Goal: Information Seeking & Learning: Learn about a topic

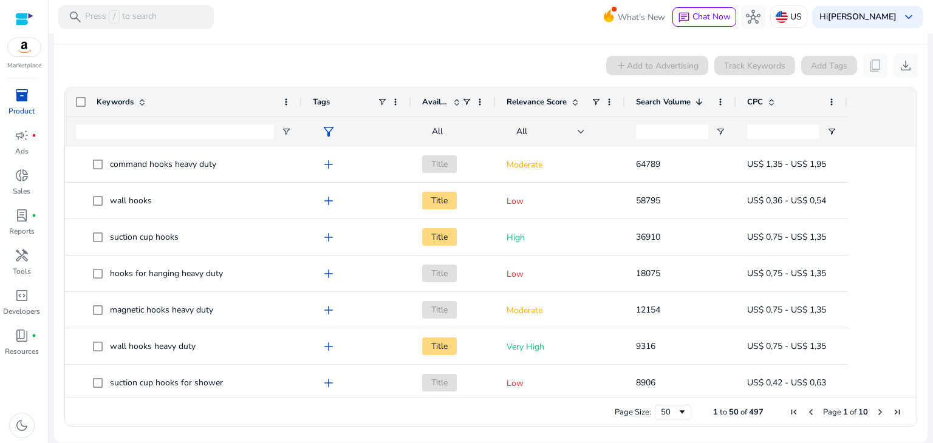
click at [27, 101] on span "inventory_2" at bounding box center [22, 95] width 15 height 15
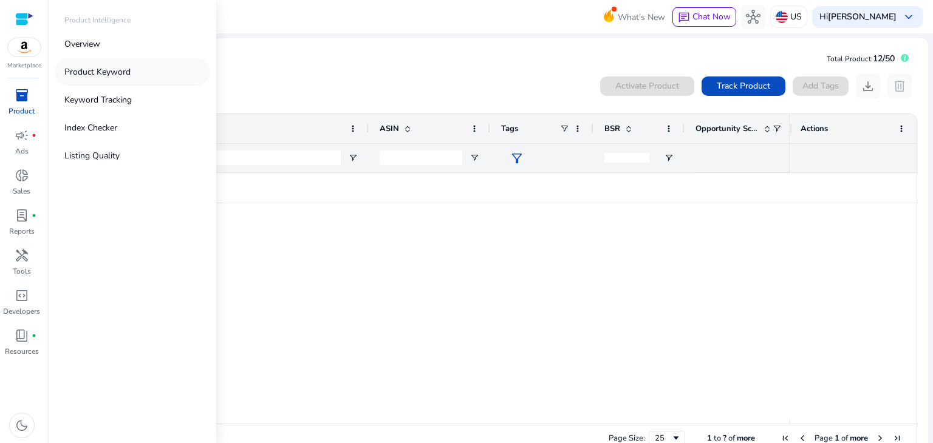
click at [86, 77] on p "Product Keyword" at bounding box center [97, 72] width 66 height 13
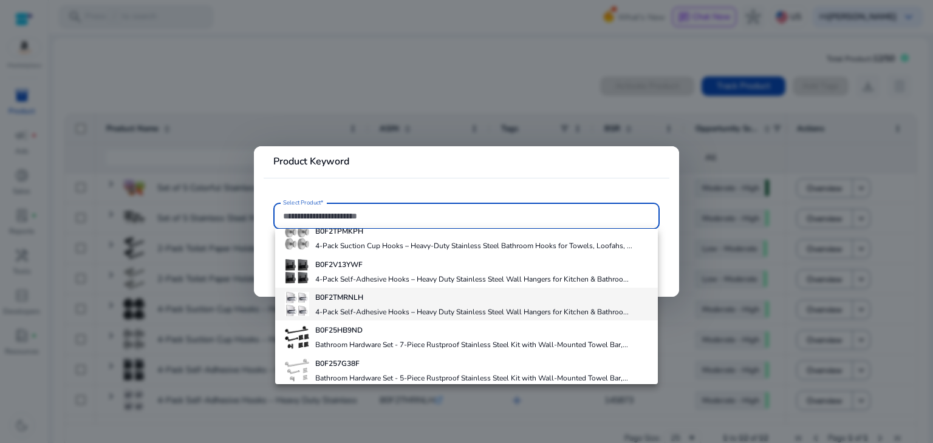
scroll to position [182, 0]
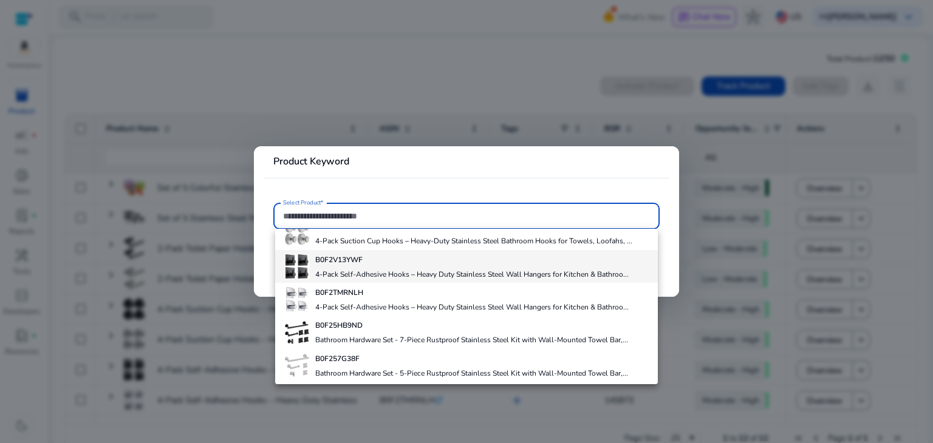
click at [374, 265] on div "B0F2V13YWF 4-Pack Self-Adhesive Hooks – Heavy Duty Stainless Steel Wall Hangers…" at bounding box center [471, 266] width 313 height 33
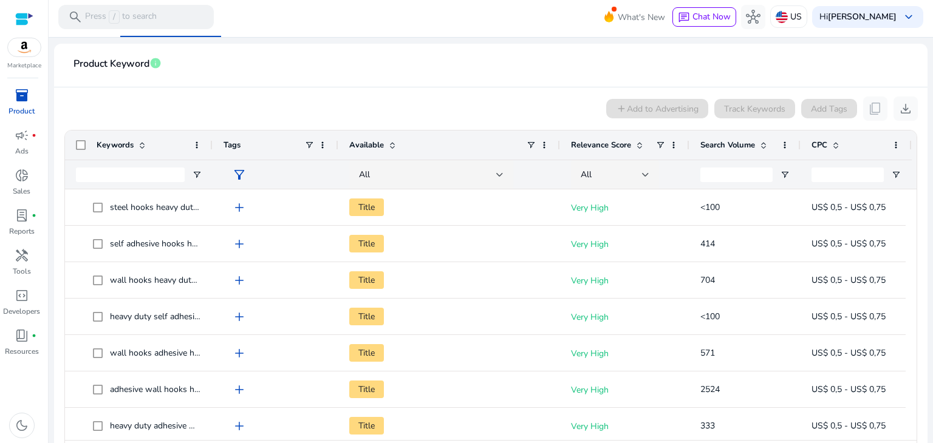
scroll to position [182, 0]
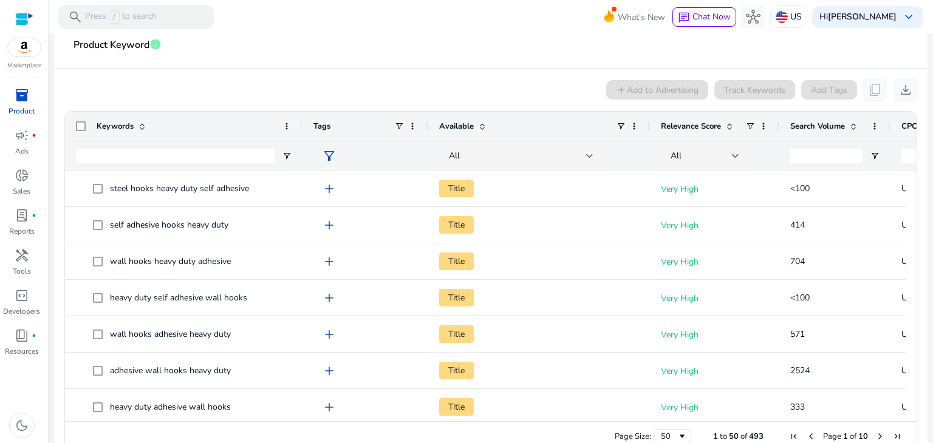
drag, startPoint x: 210, startPoint y: 122, endPoint x: 300, endPoint y: 125, distance: 89.9
click at [300, 125] on div at bounding box center [301, 126] width 5 height 29
click at [854, 127] on span at bounding box center [854, 126] width 10 height 10
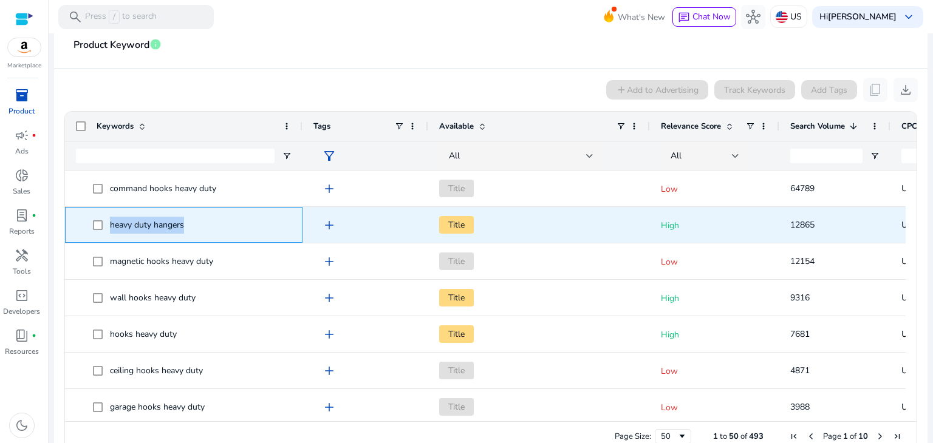
drag, startPoint x: 188, startPoint y: 225, endPoint x: 106, endPoint y: 222, distance: 81.4
click at [106, 222] on span "heavy duty hangers" at bounding box center [192, 225] width 199 height 25
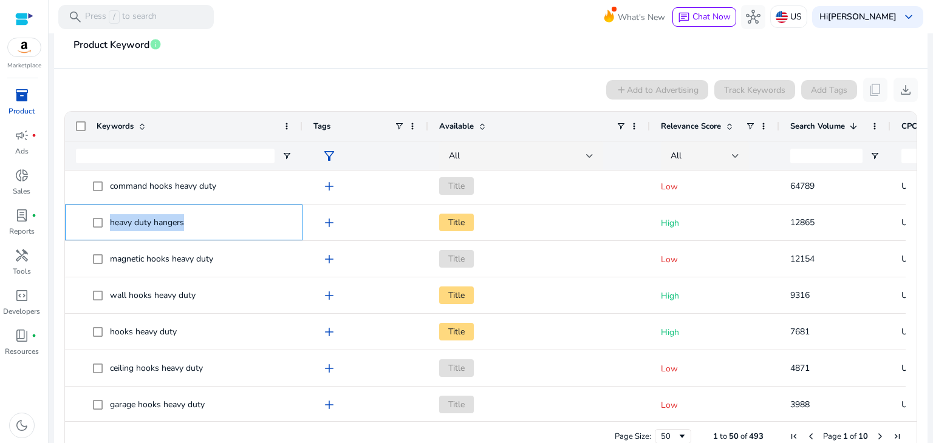
scroll to position [0, 0]
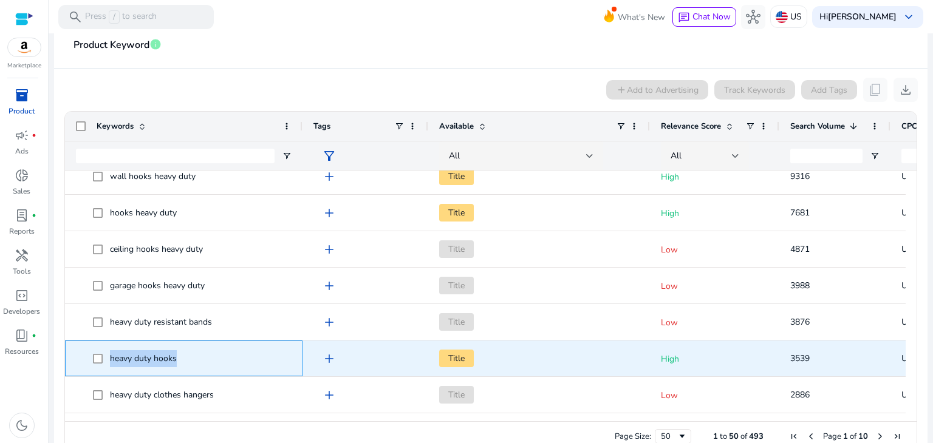
drag, startPoint x: 182, startPoint y: 359, endPoint x: 110, endPoint y: 360, distance: 71.7
click at [110, 360] on span "heavy duty hooks" at bounding box center [192, 358] width 199 height 25
copy span "heavy duty hooks"
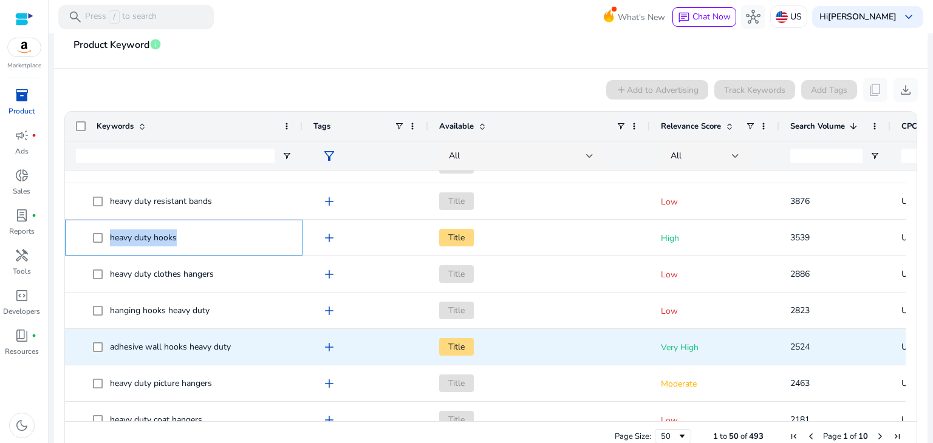
scroll to position [243, 0]
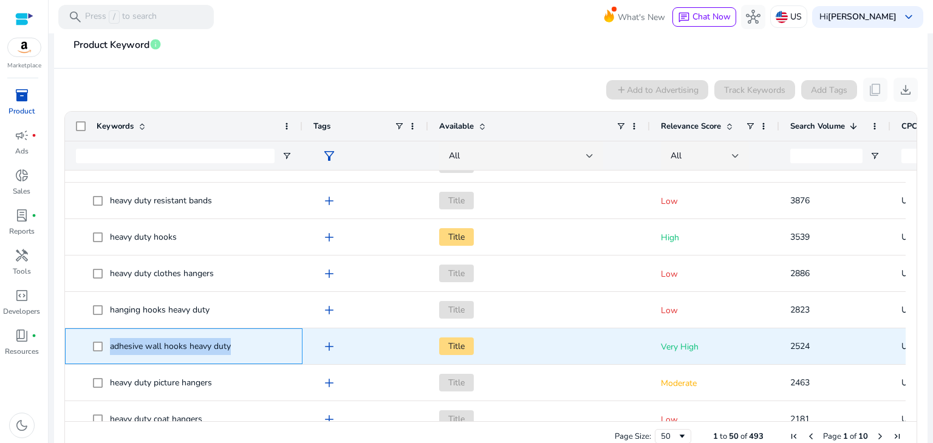
drag, startPoint x: 233, startPoint y: 346, endPoint x: 111, endPoint y: 342, distance: 122.1
click at [111, 342] on span "adhesive wall hooks heavy duty" at bounding box center [192, 346] width 199 height 25
copy span "adhesive wall hooks heavy duty"
click at [182, 353] on div "adhesive wall hooks heavy duty" at bounding box center [170, 346] width 121 height 17
click at [180, 347] on span "adhesive wall hooks heavy duty" at bounding box center [170, 347] width 121 height 12
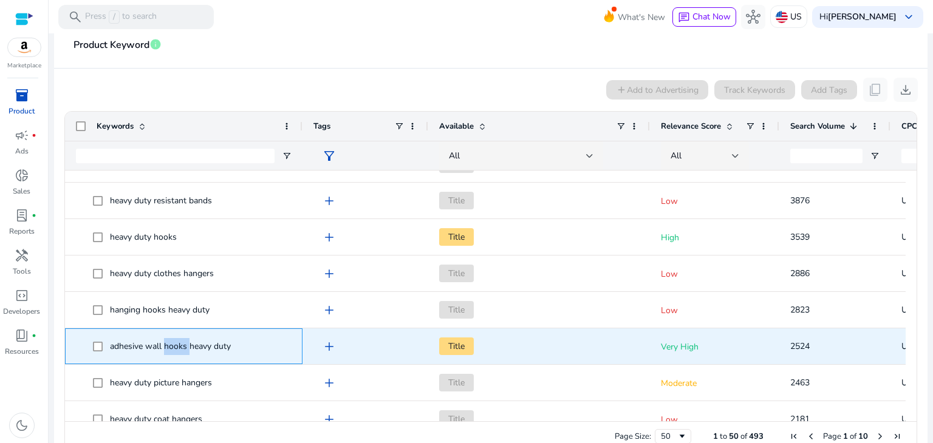
click at [180, 347] on span "adhesive wall hooks heavy duty" at bounding box center [170, 347] width 121 height 12
click at [180, 346] on span "adhesive wall hooks heavy duty" at bounding box center [170, 347] width 121 height 12
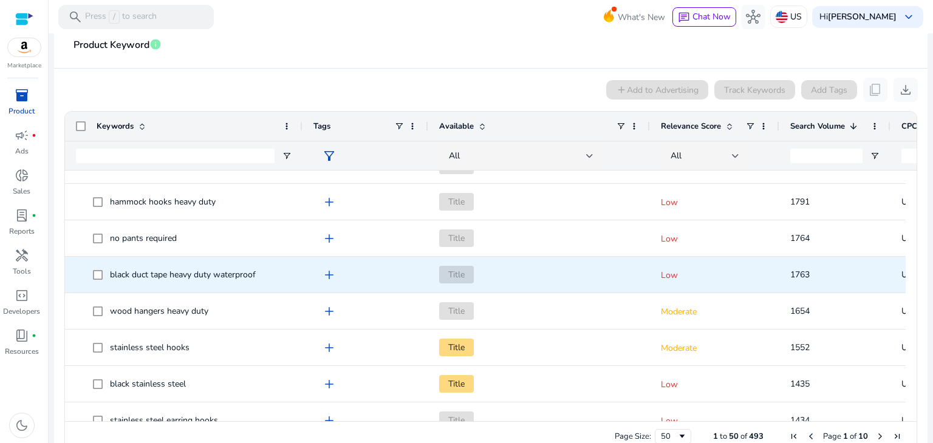
scroll to position [607, 0]
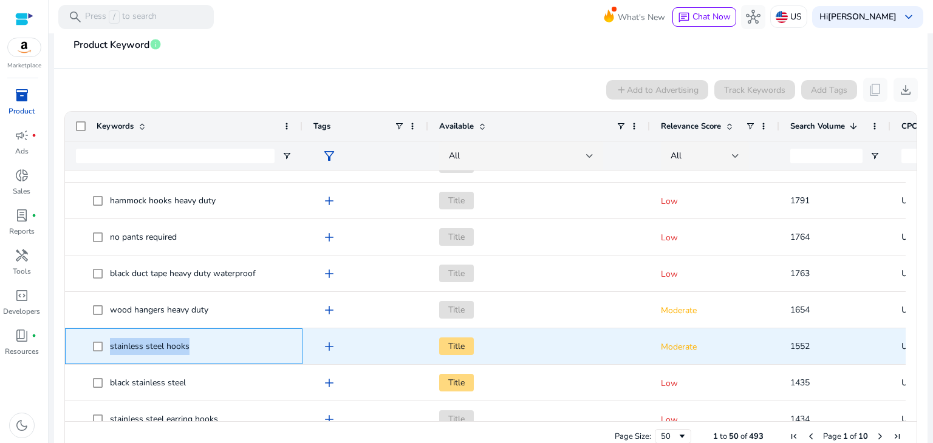
drag, startPoint x: 207, startPoint y: 349, endPoint x: 106, endPoint y: 346, distance: 101.5
click at [106, 346] on span "stainless steel hooks" at bounding box center [192, 346] width 199 height 25
copy span "stainless steel hooks"
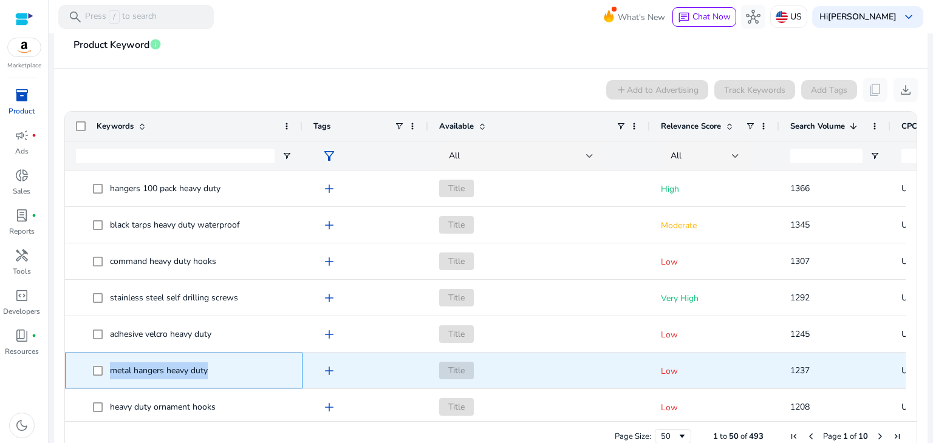
drag, startPoint x: 216, startPoint y: 367, endPoint x: 109, endPoint y: 378, distance: 107.4
click at [109, 378] on span "metal hangers heavy duty" at bounding box center [192, 370] width 199 height 25
copy span "metal hangers heavy duty"
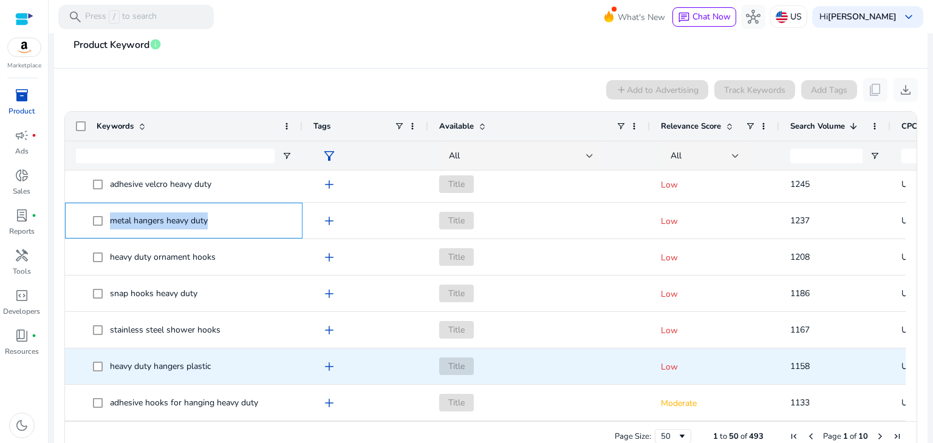
scroll to position [1093, 0]
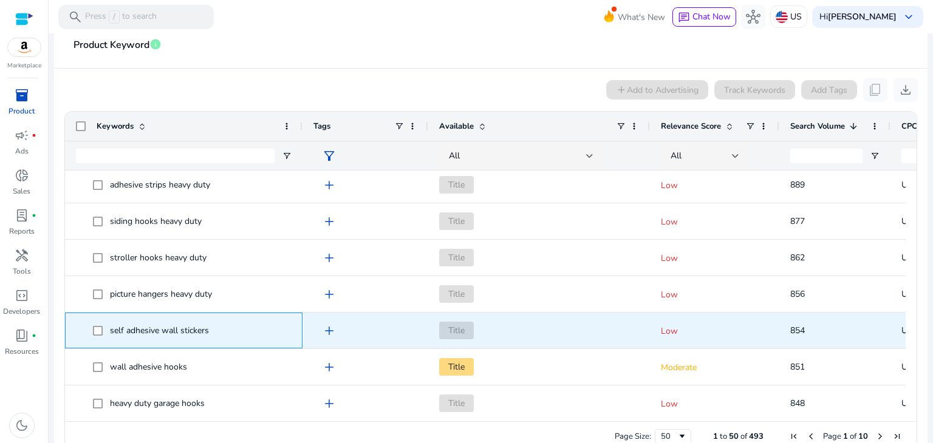
click at [213, 333] on span "self adhesive wall stickers" at bounding box center [192, 330] width 199 height 25
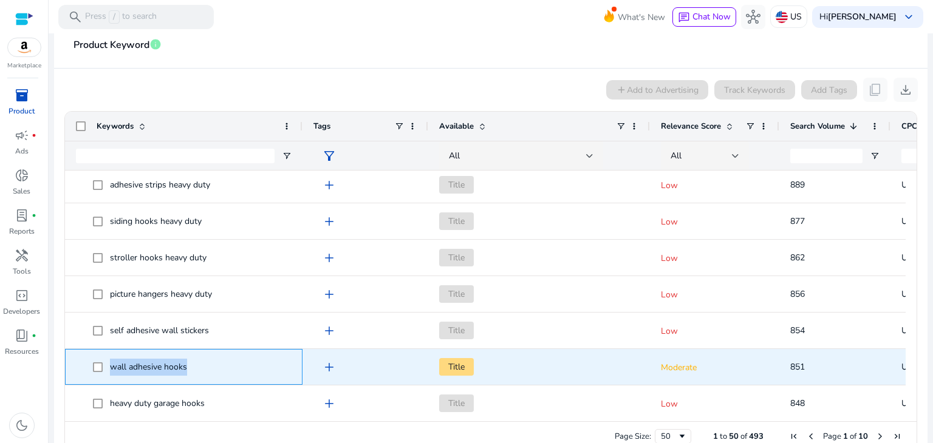
drag, startPoint x: 109, startPoint y: 363, endPoint x: 188, endPoint y: 365, distance: 79.0
click at [188, 365] on span "wall adhesive hooks" at bounding box center [192, 367] width 199 height 25
click at [163, 363] on span "wall adhesive hooks" at bounding box center [148, 367] width 77 height 12
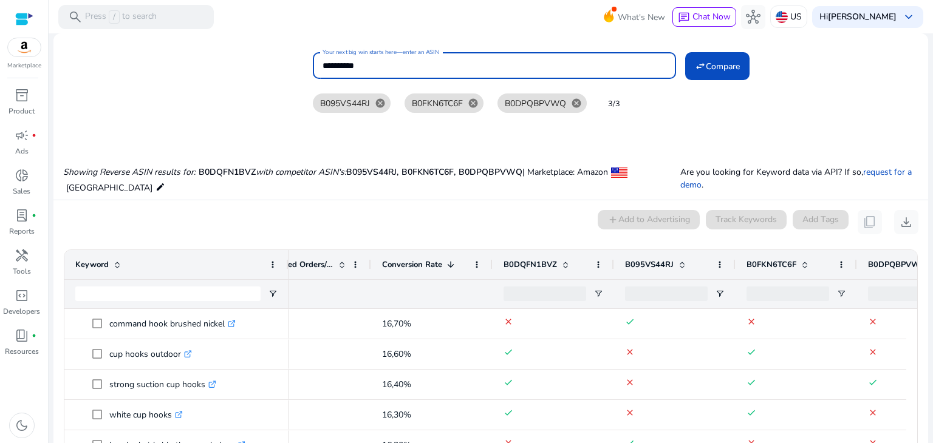
drag, startPoint x: 394, startPoint y: 63, endPoint x: 264, endPoint y: 64, distance: 130.0
click at [259, 64] on div "**********" at bounding box center [485, 88] width 865 height 78
paste input "**********"
type input "**********"
click at [714, 66] on span "Compare" at bounding box center [723, 66] width 34 height 13
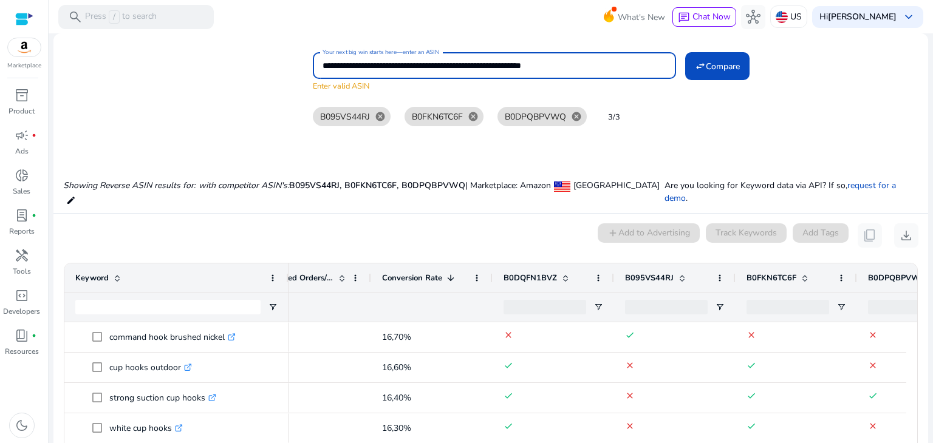
click at [420, 63] on input "**********" at bounding box center [495, 65] width 344 height 13
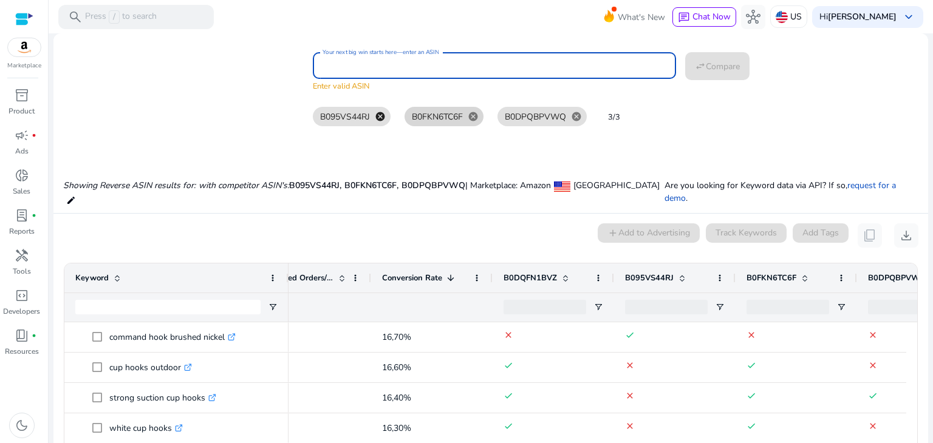
click at [377, 114] on mat-icon "cancel" at bounding box center [380, 116] width 21 height 11
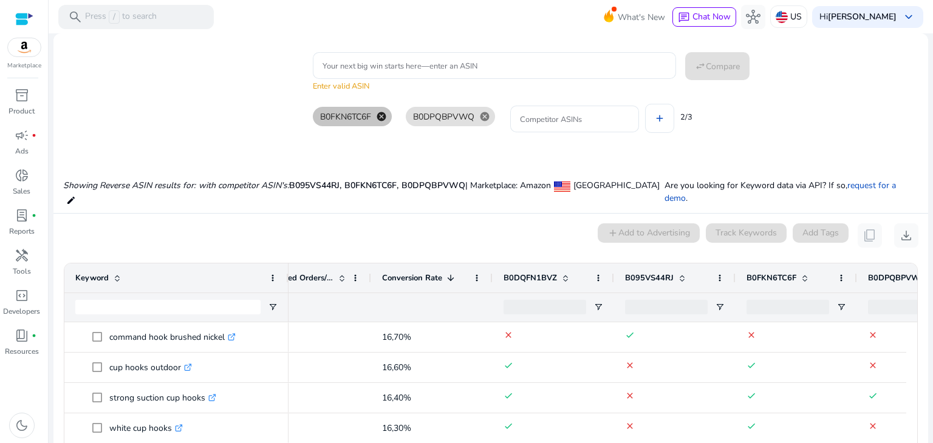
click at [384, 115] on mat-icon "cancel" at bounding box center [381, 116] width 21 height 11
click at [384, 115] on mat-icon "cancel" at bounding box center [391, 116] width 21 height 11
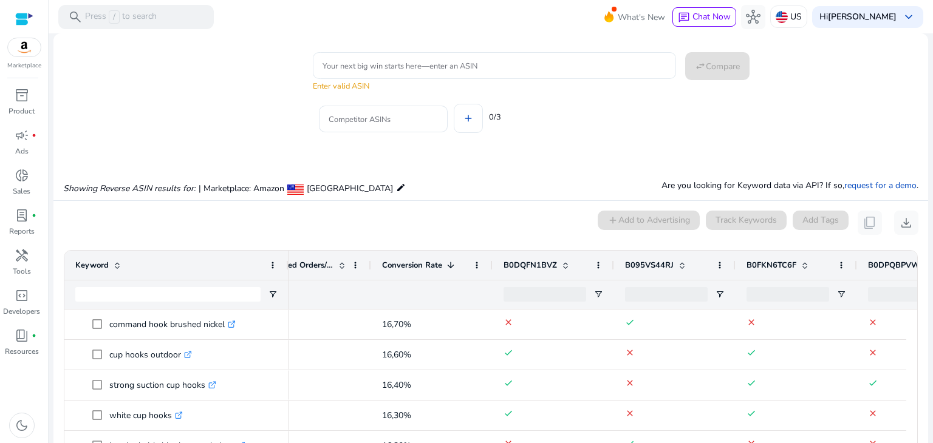
click at [343, 63] on input "Your next big win starts here—enter an ASIN" at bounding box center [495, 65] width 344 height 13
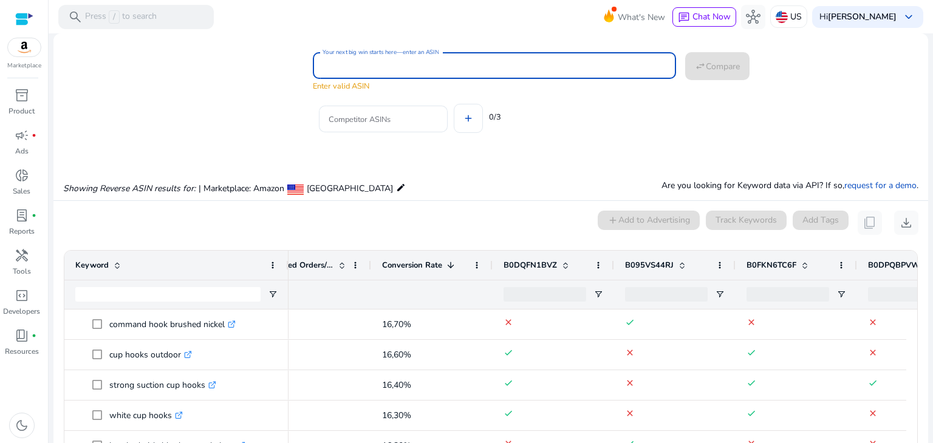
paste input "**********"
click at [708, 69] on span "Compare" at bounding box center [723, 66] width 34 height 13
click at [376, 65] on input "**********" at bounding box center [495, 65] width 344 height 13
drag, startPoint x: 377, startPoint y: 65, endPoint x: 480, endPoint y: 71, distance: 102.8
click at [480, 71] on input "**********" at bounding box center [495, 65] width 344 height 13
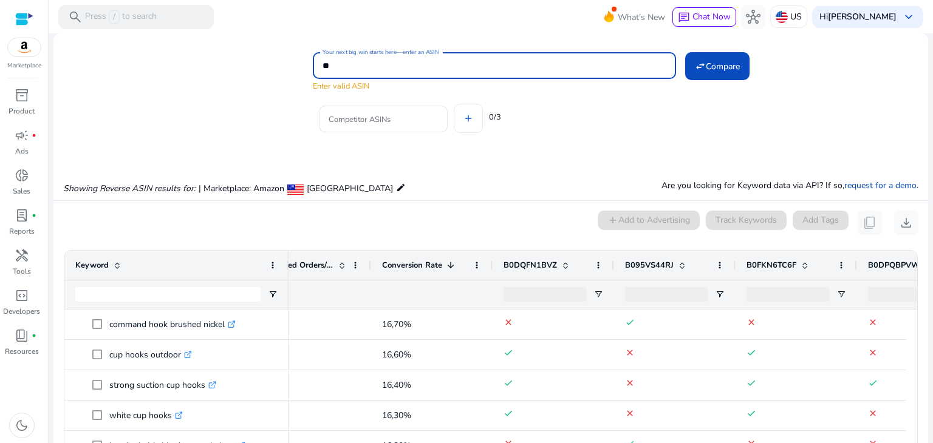
type input "*"
paste input "**********"
type input "**********"
click at [359, 114] on input "Competitor ASINs" at bounding box center [383, 118] width 109 height 13
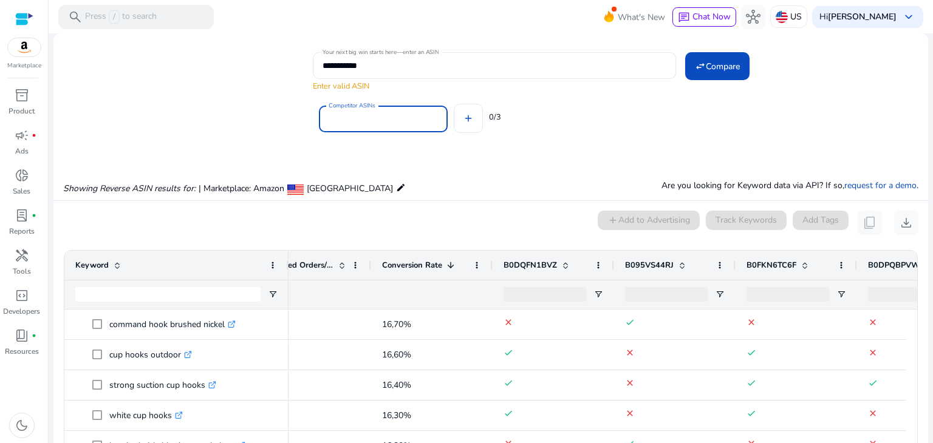
paste input "**********"
type input "**********"
click at [454, 104] on button "add" at bounding box center [468, 118] width 29 height 29
click at [470, 121] on div "Competitor ASINs add 0/3" at bounding box center [616, 116] width 606 height 49
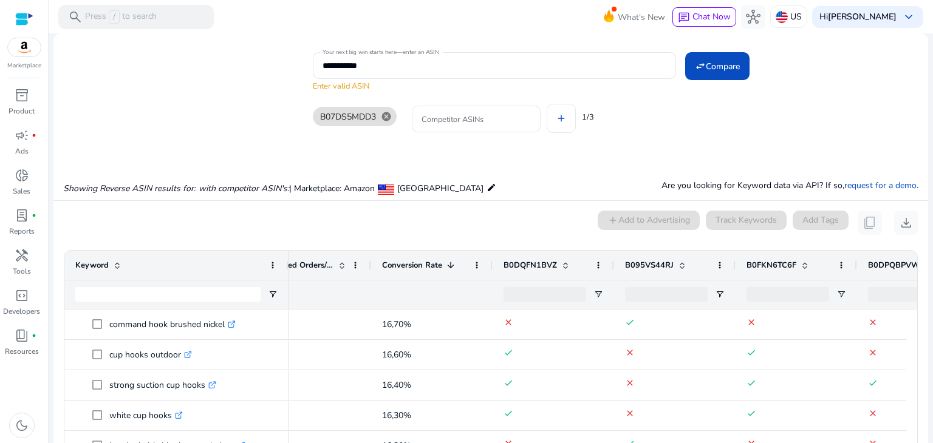
click at [468, 125] on input "Competitor ASINs" at bounding box center [476, 118] width 109 height 13
paste input "**********"
type input "**********"
click at [564, 124] on div "B07DS5MDD3 cancel Competitor ASINs add 1/3" at bounding box center [616, 116] width 606 height 49
click at [537, 111] on div at bounding box center [570, 119] width 109 height 27
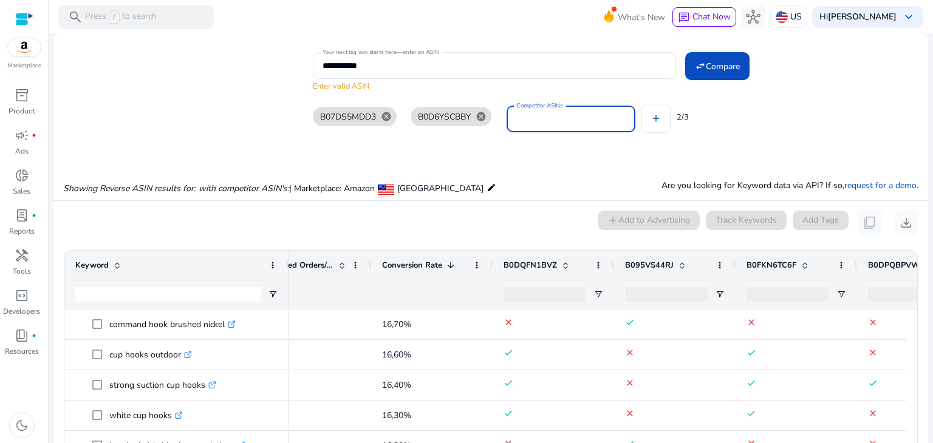
paste input "**********"
type input "**********"
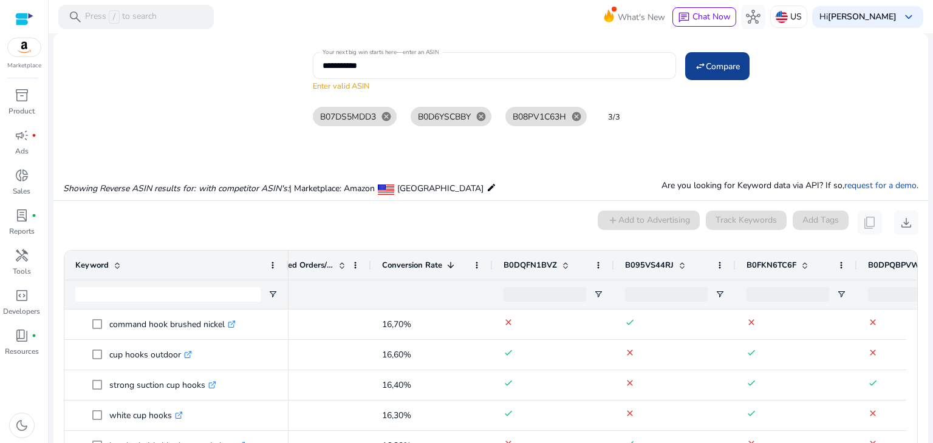
click at [715, 72] on span "Compare" at bounding box center [723, 66] width 34 height 13
type input "**********"
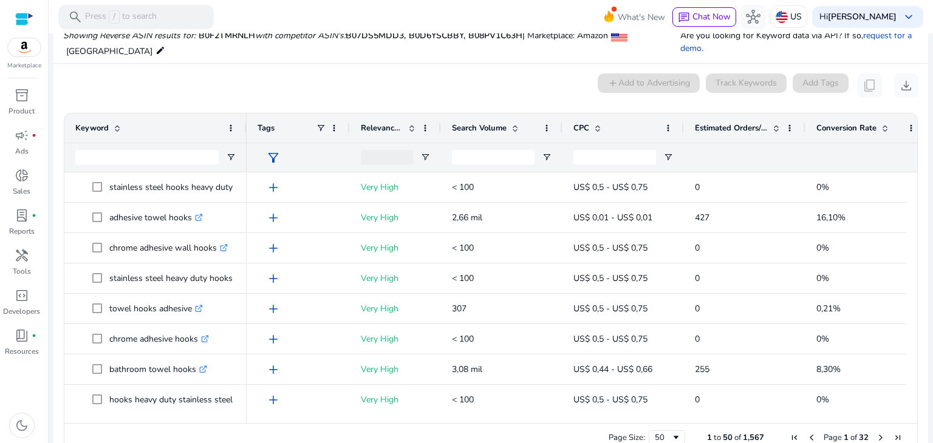
scroll to position [137, 0]
click at [514, 128] on span at bounding box center [515, 128] width 10 height 10
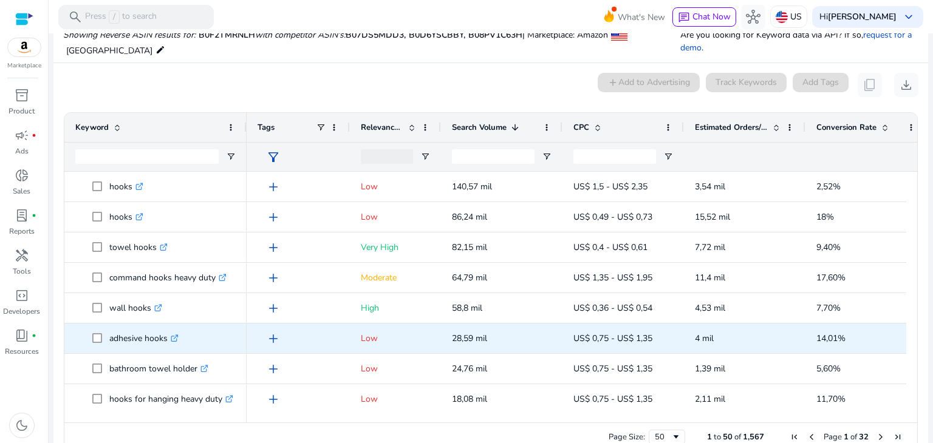
click at [117, 338] on p "adhesive hooks .st0{fill:#2c8af8}" at bounding box center [143, 338] width 69 height 25
copy p "adhesive hooks"
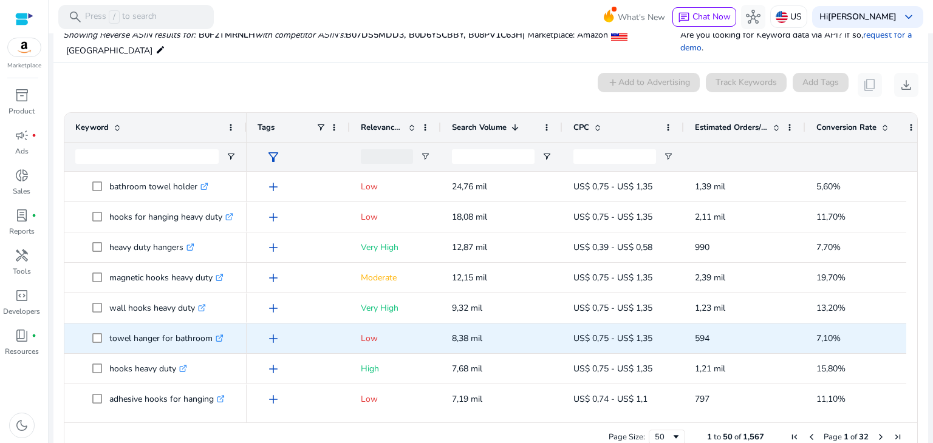
scroll to position [243, 0]
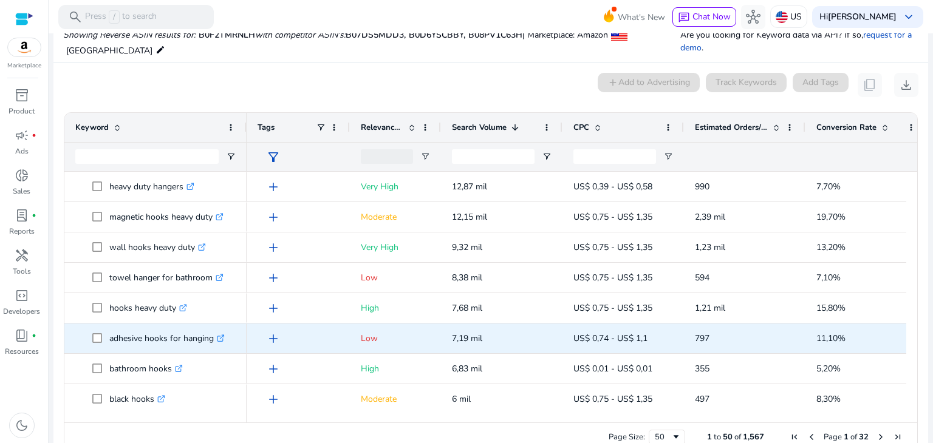
click at [221, 337] on icon ".st0{fill:#2c8af8}" at bounding box center [221, 339] width 8 height 8
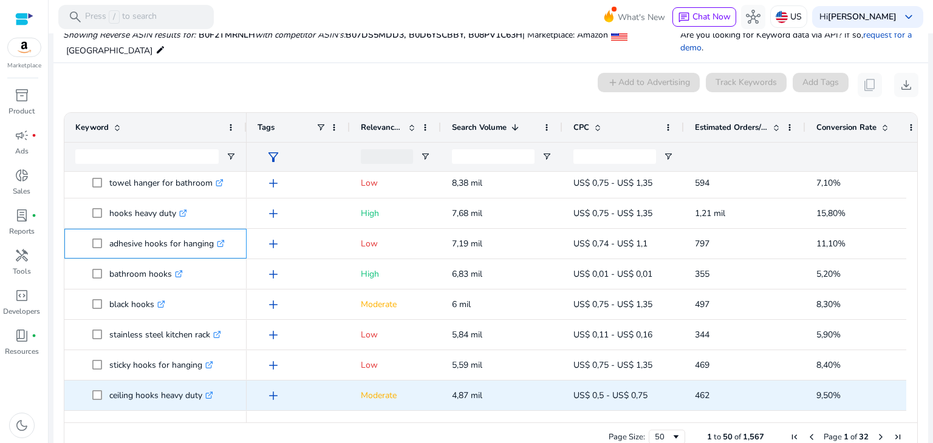
scroll to position [364, 0]
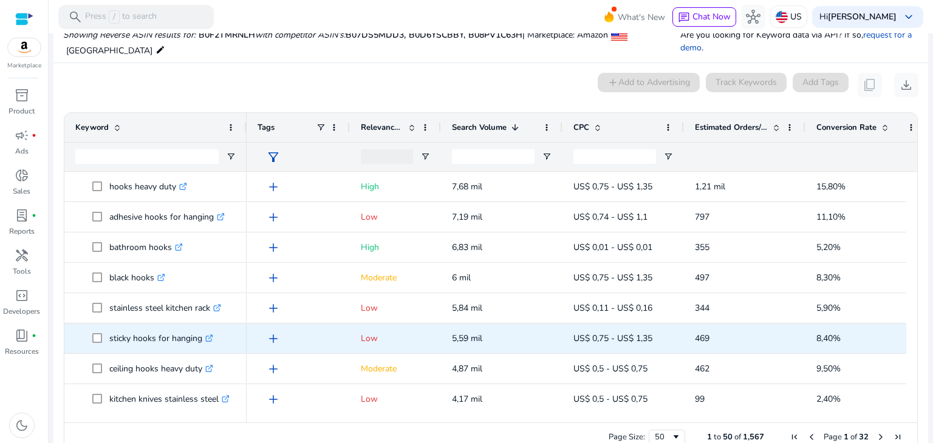
click at [211, 337] on icon at bounding box center [210, 337] width 4 height 4
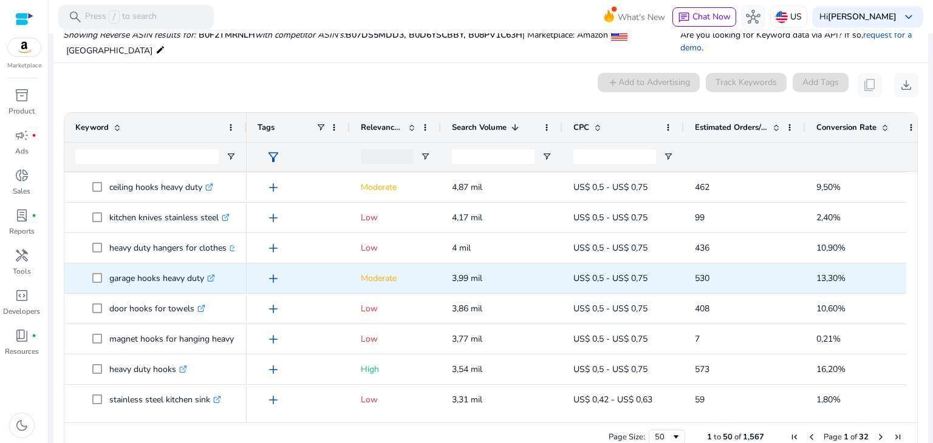
scroll to position [0, 0]
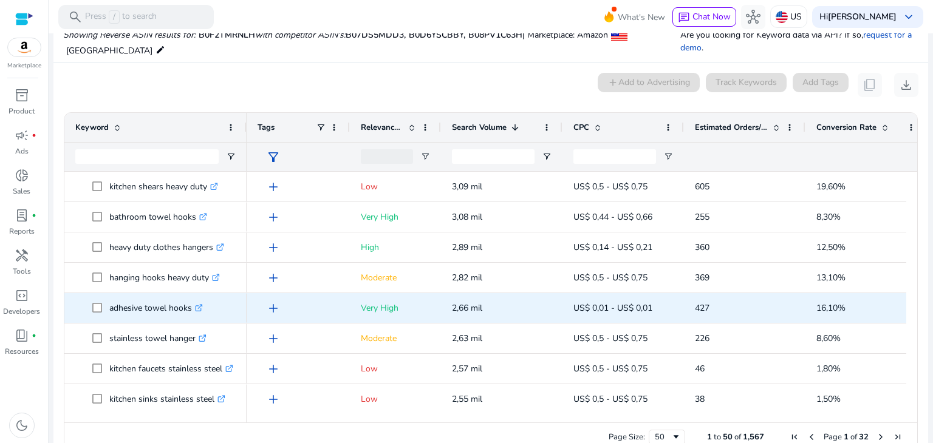
click at [182, 307] on p "adhesive towel hooks .st0{fill:#2c8af8}" at bounding box center [156, 308] width 94 height 25
copy p "adhesive towel hooks"
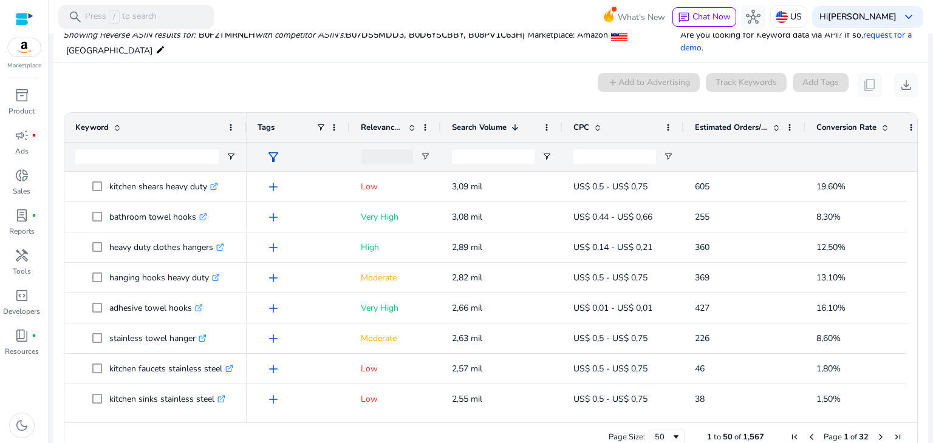
click at [884, 129] on span at bounding box center [885, 128] width 10 height 10
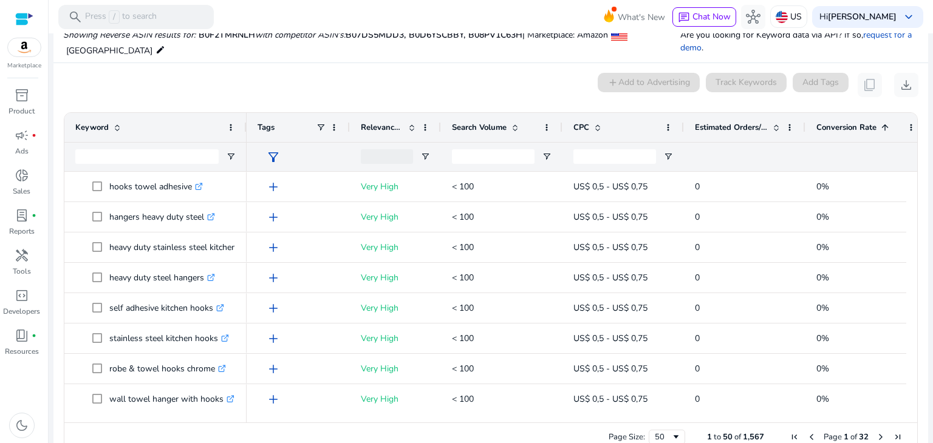
click at [884, 129] on span at bounding box center [885, 128] width 10 height 10
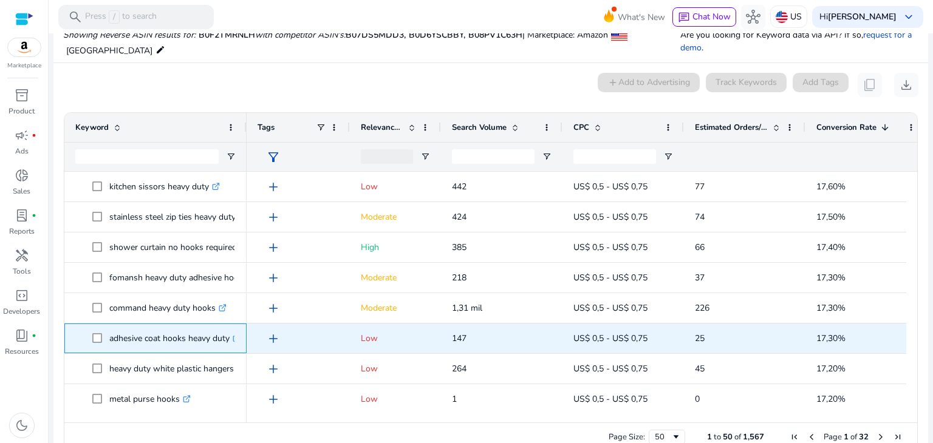
click at [207, 339] on p "adhesive coat hooks heavy duty .st0{fill:#2c8af8}" at bounding box center [174, 338] width 131 height 25
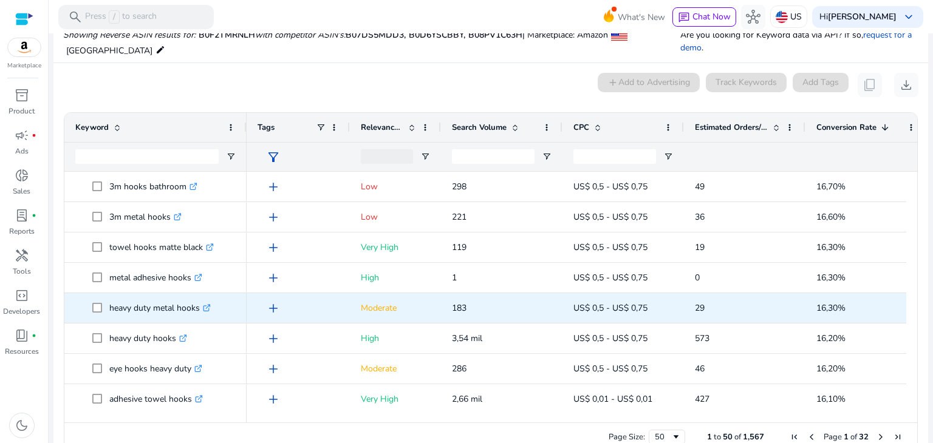
click at [179, 307] on p "heavy duty metal hooks .st0{fill:#2c8af8}" at bounding box center [159, 308] width 101 height 25
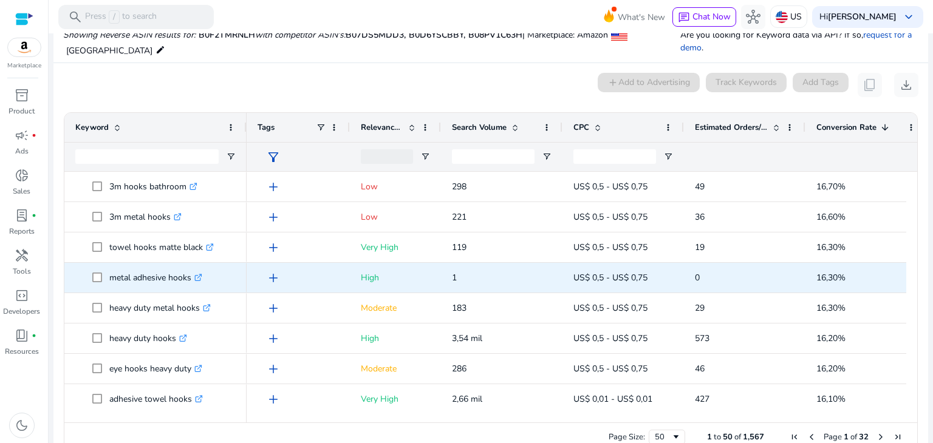
click at [174, 275] on p "metal adhesive hooks .st0{fill:#2c8af8}" at bounding box center [155, 277] width 93 height 25
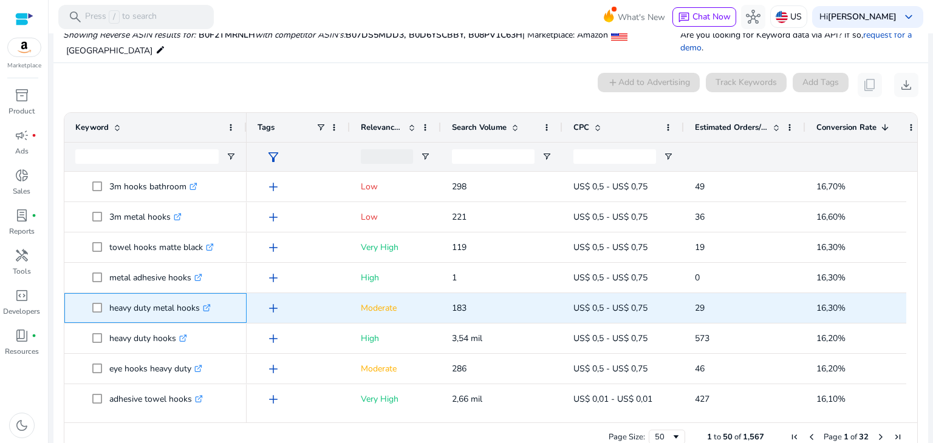
click at [176, 301] on p "heavy duty metal hooks .st0{fill:#2c8af8}" at bounding box center [159, 308] width 101 height 25
copy p "heavy duty metal hooks"
